Goal: Find specific page/section: Find specific page/section

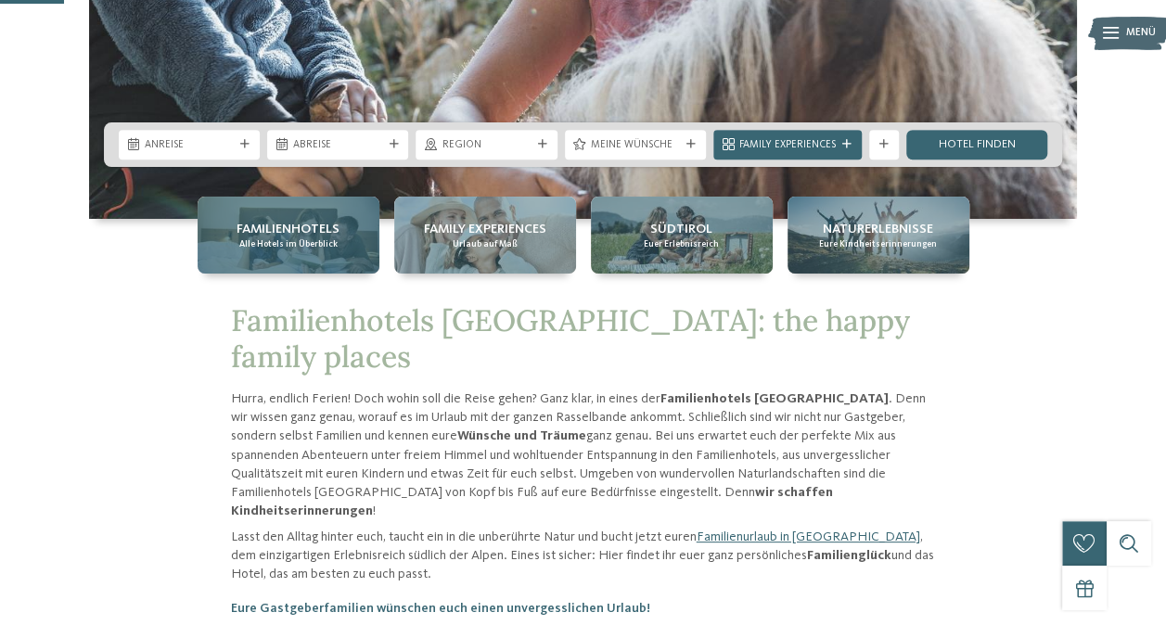
scroll to position [371, 0]
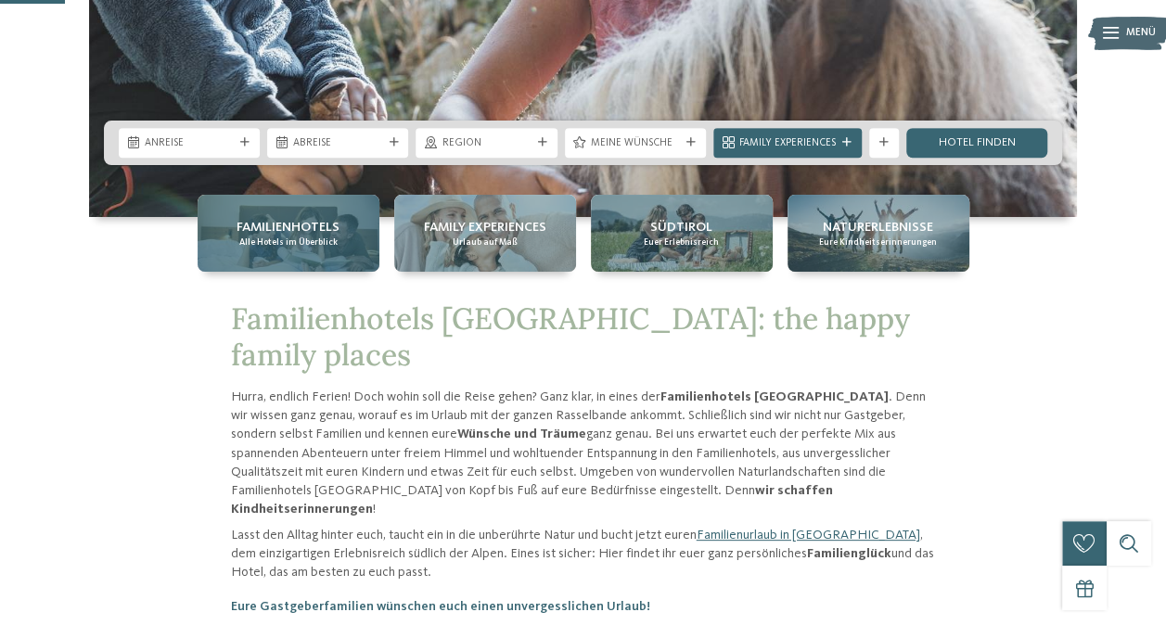
click at [325, 243] on span "Alle Hotels im Überblick" at bounding box center [288, 242] width 98 height 12
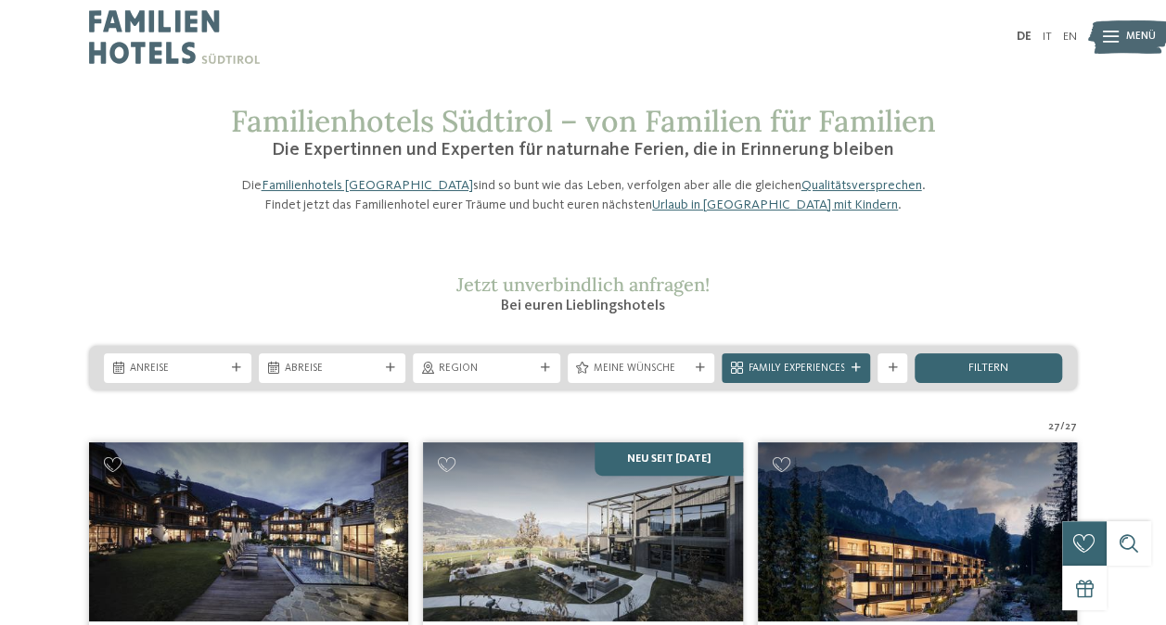
click at [1108, 32] on icon at bounding box center [1111, 38] width 16 height 12
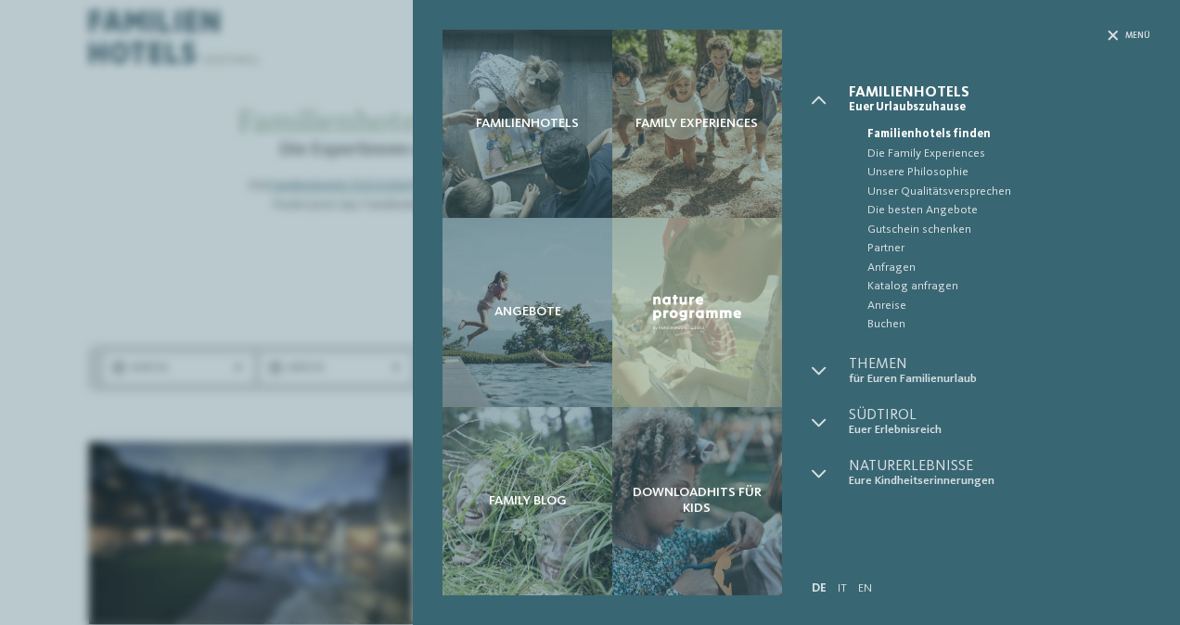
click at [224, 177] on div "Familienhotels Family Experiences Angebote" at bounding box center [590, 312] width 1180 height 625
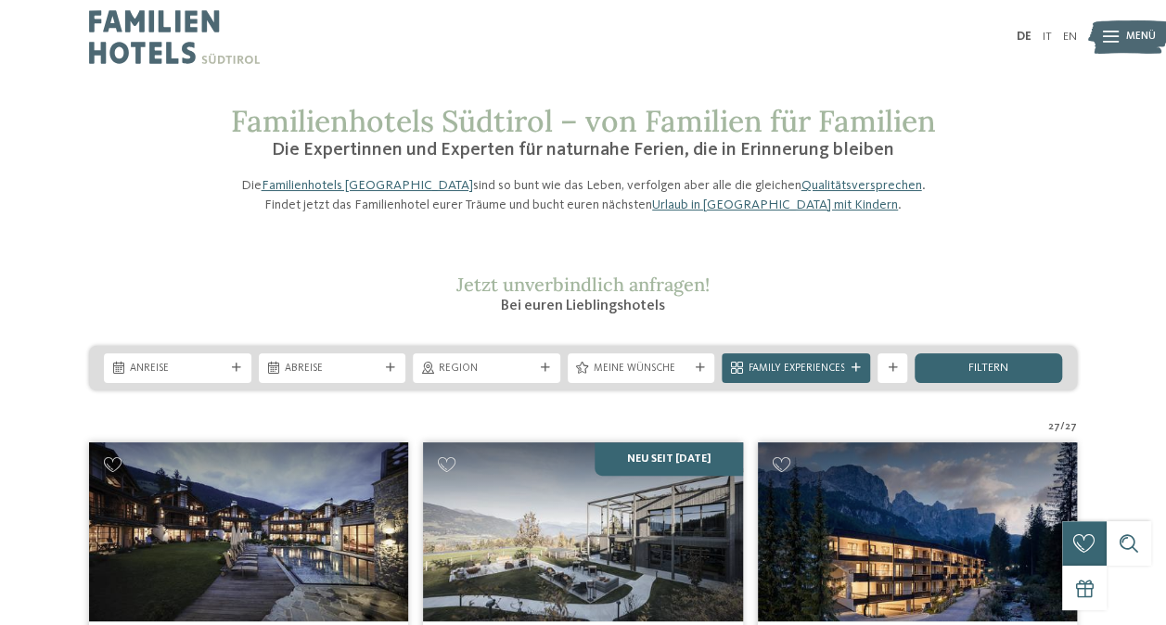
click at [461, 376] on span "Region" at bounding box center [487, 369] width 96 height 15
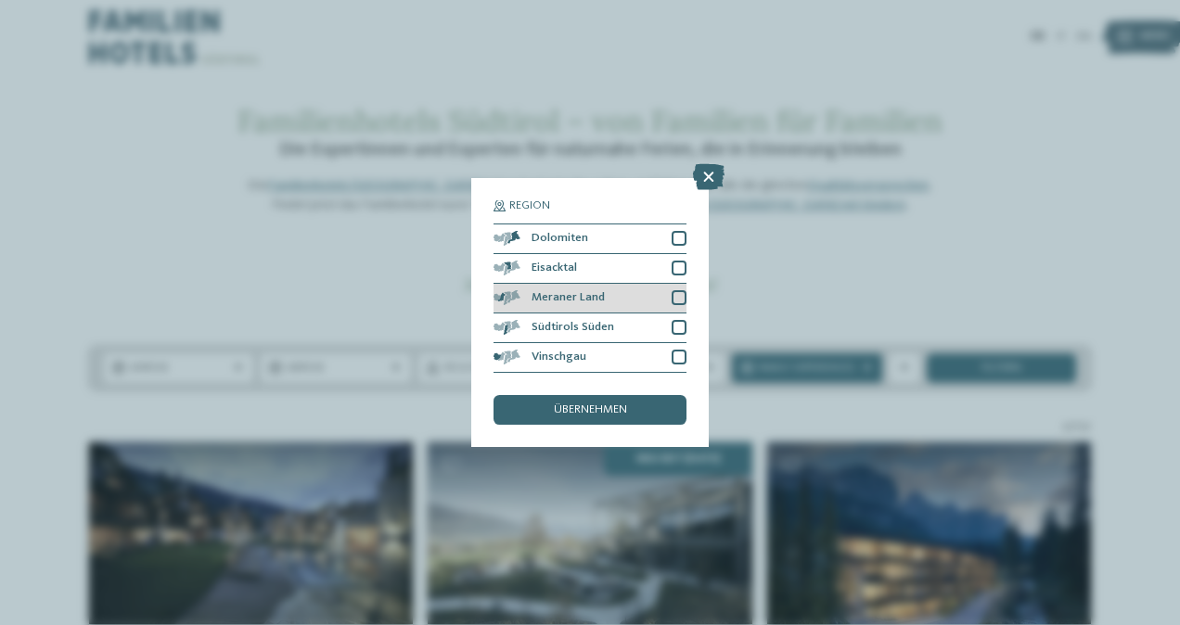
click at [682, 297] on div at bounding box center [678, 297] width 15 height 15
click at [679, 325] on div at bounding box center [678, 327] width 15 height 15
click at [611, 395] on div "übernehmen" at bounding box center [589, 410] width 193 height 30
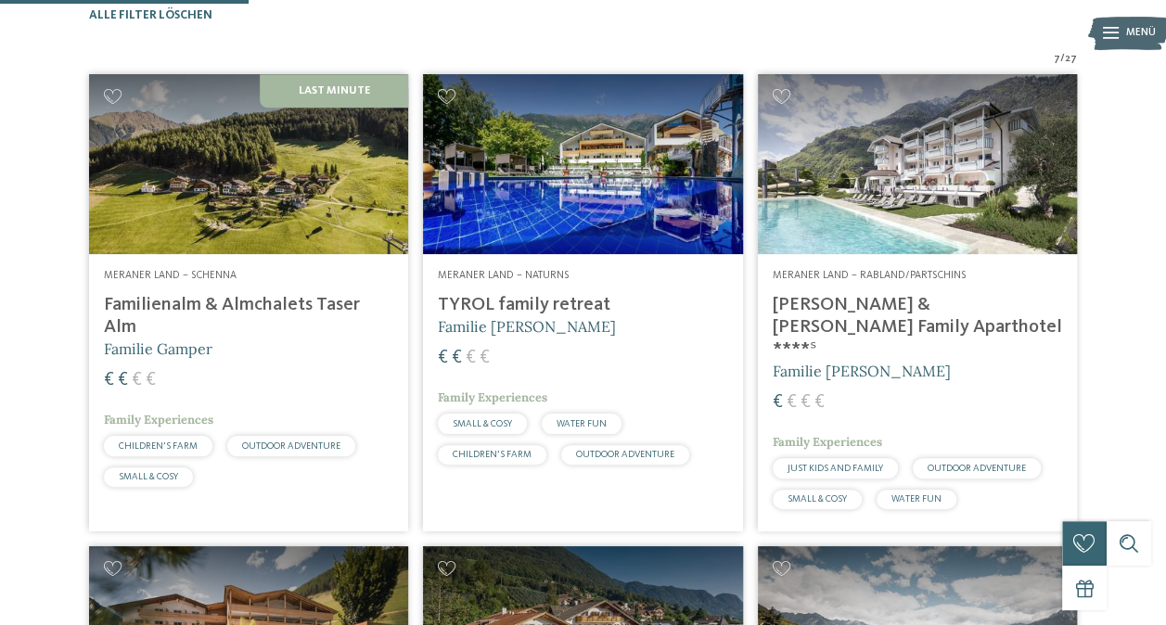
scroll to position [458, 0]
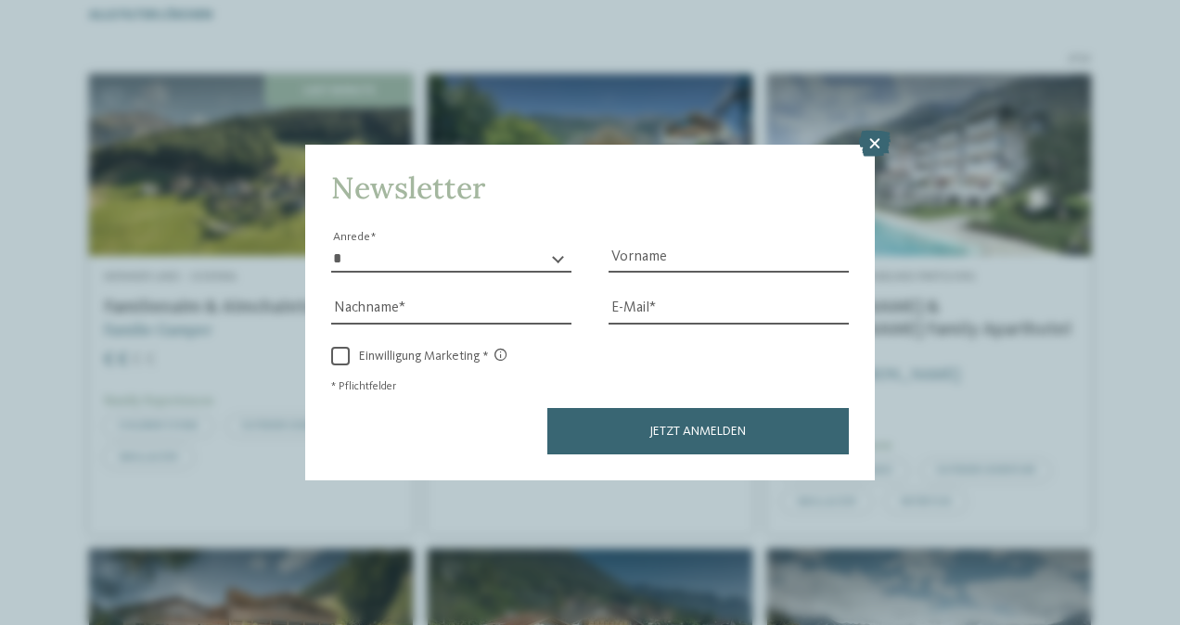
click at [881, 147] on icon at bounding box center [875, 144] width 32 height 26
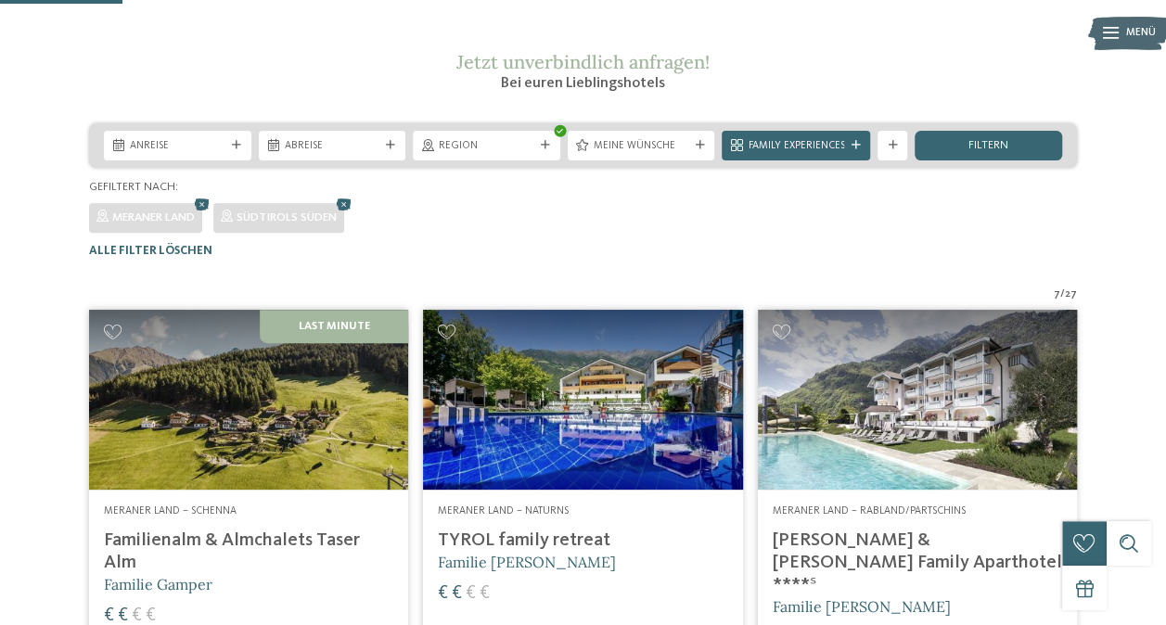
scroll to position [226, 0]
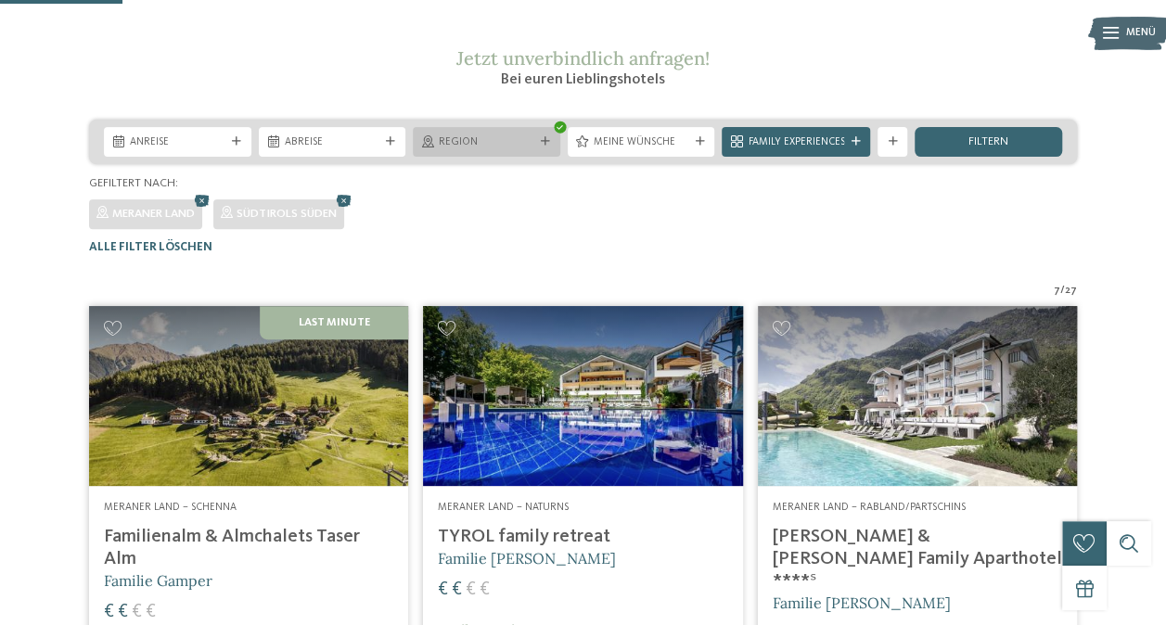
click at [523, 150] on span "Region" at bounding box center [487, 142] width 96 height 15
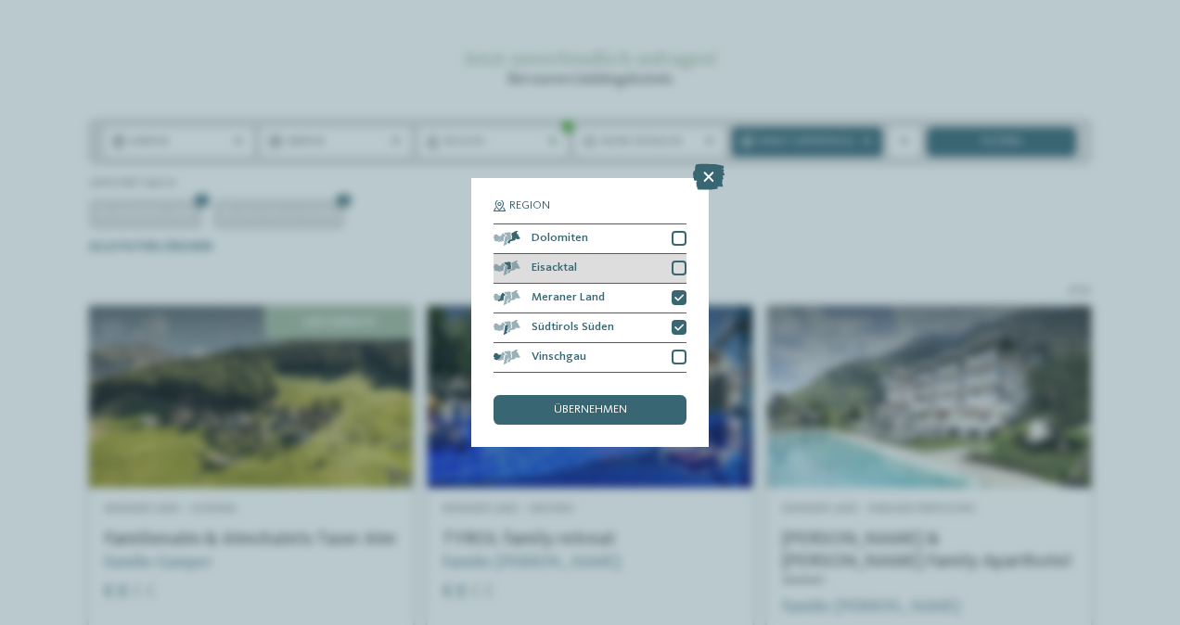
click at [666, 275] on div "Eisacktal" at bounding box center [589, 269] width 193 height 30
click at [593, 412] on span "übernehmen" at bounding box center [590, 410] width 73 height 12
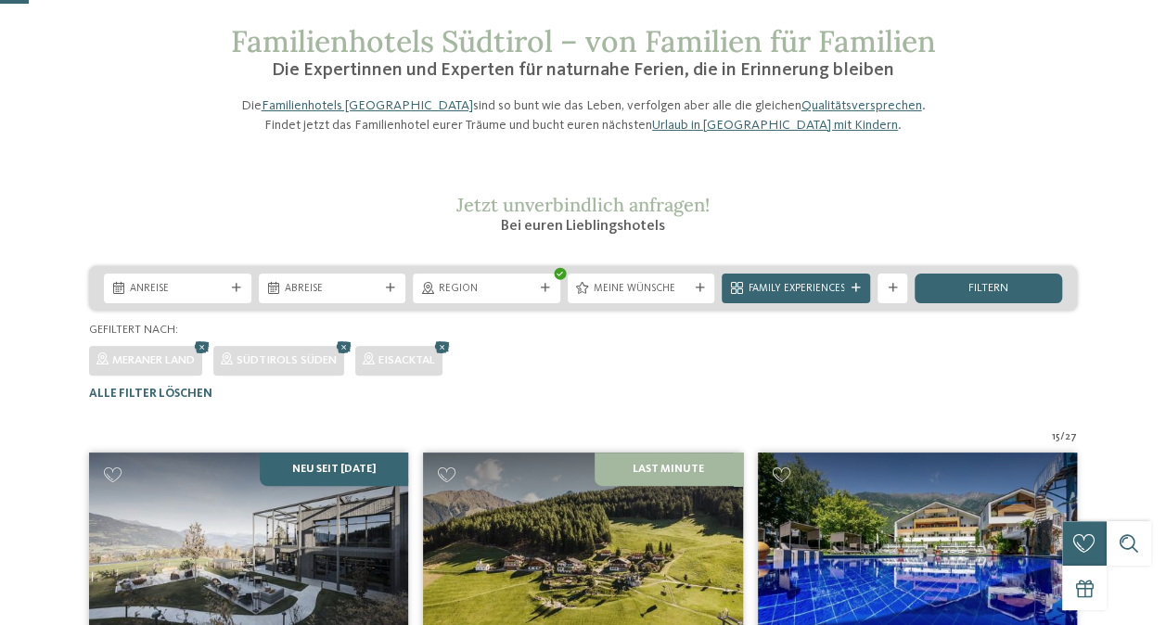
scroll to position [71, 0]
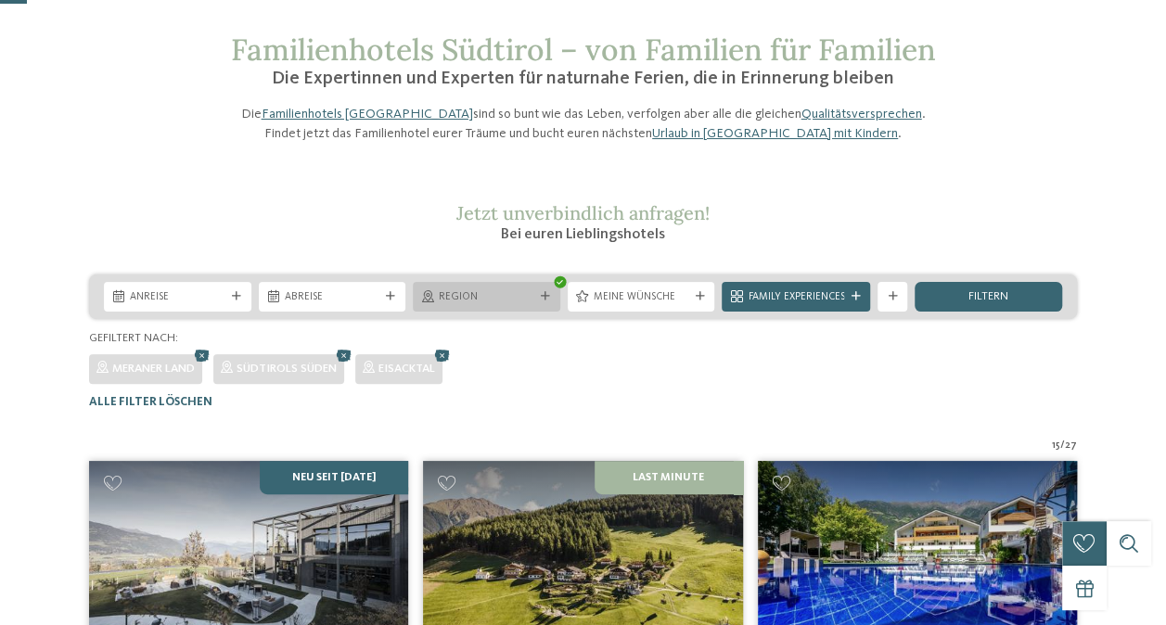
click at [481, 305] on span "Region" at bounding box center [487, 297] width 96 height 15
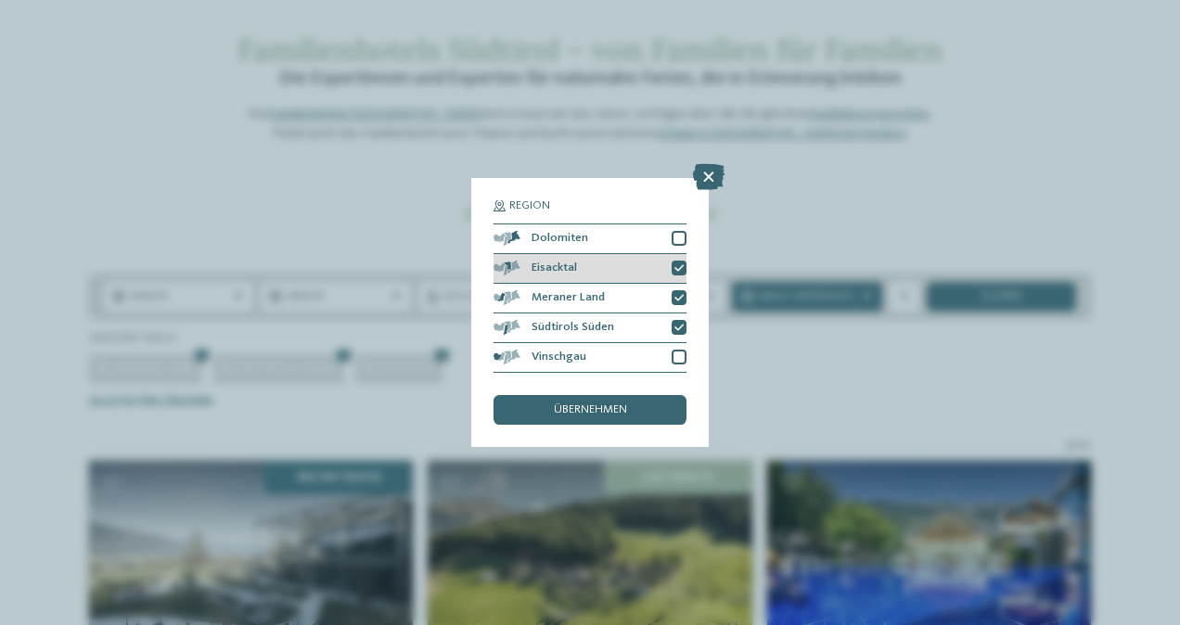
click at [680, 268] on icon at bounding box center [678, 268] width 9 height 9
click at [595, 413] on span "übernehmen" at bounding box center [590, 410] width 73 height 12
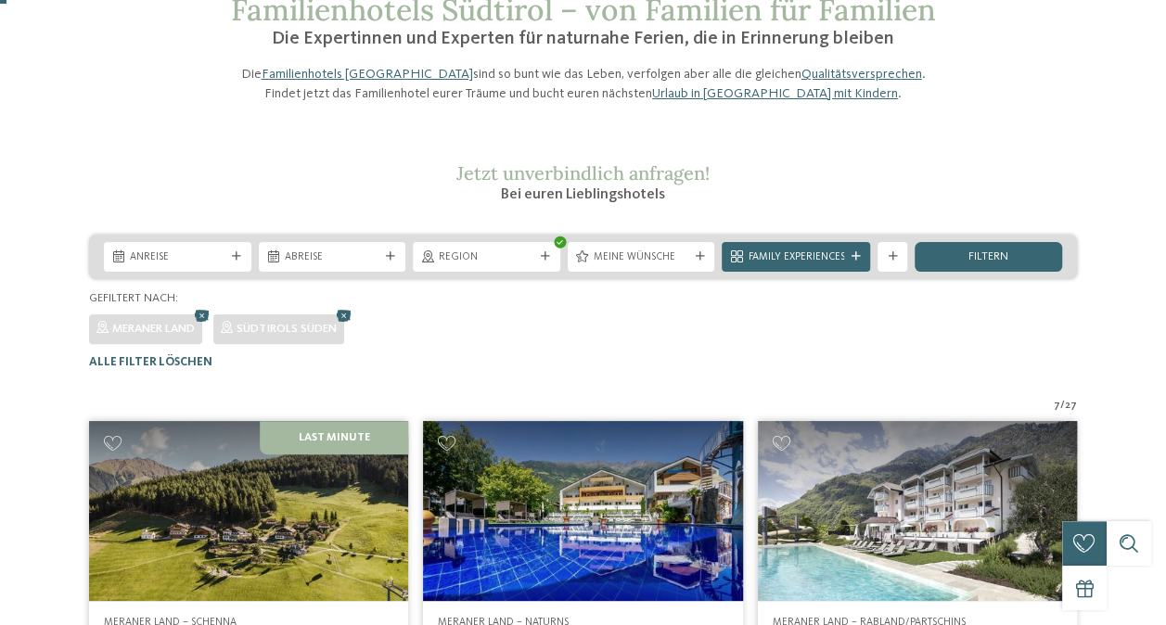
scroll to position [0, 0]
